Goal: Navigation & Orientation: Find specific page/section

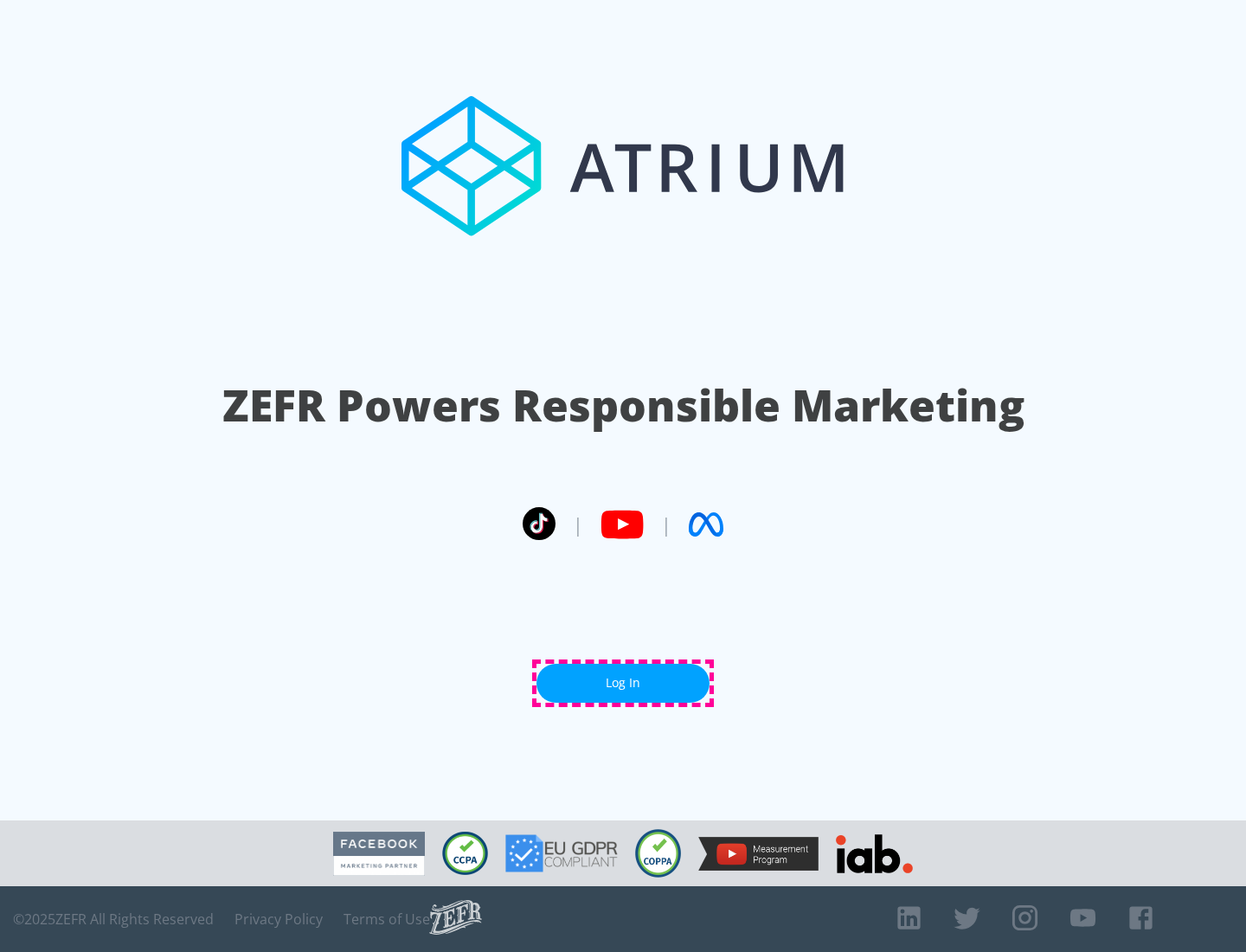
click at [623, 682] on link "Log In" at bounding box center [622, 682] width 173 height 39
